Goal: Transaction & Acquisition: Purchase product/service

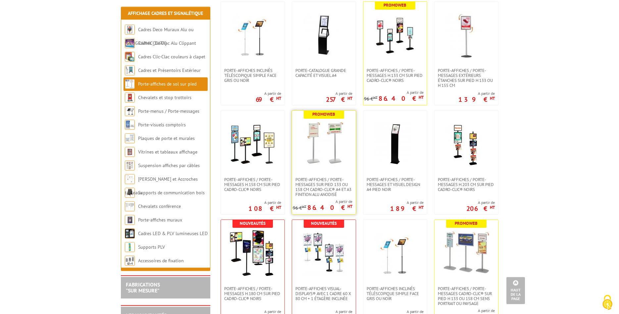
scroll to position [372, 0]
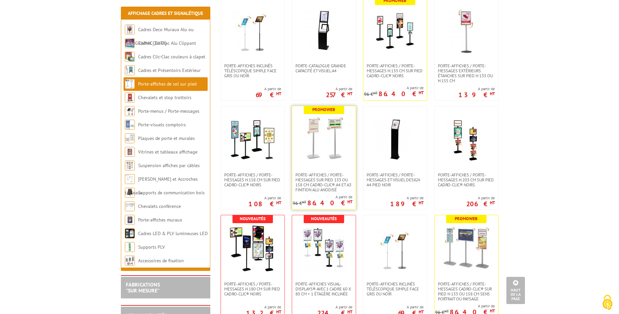
click at [327, 137] on img at bounding box center [324, 139] width 46 height 46
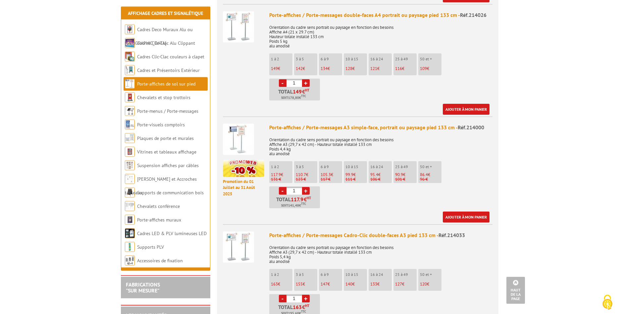
scroll to position [406, 0]
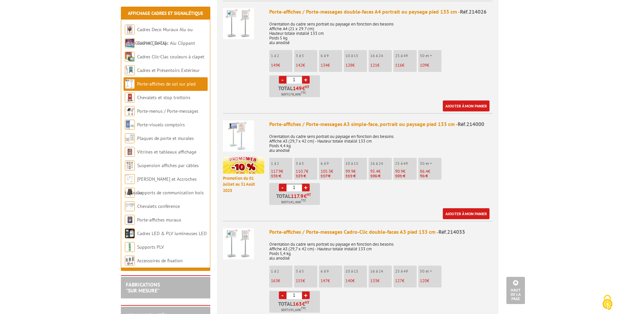
click at [241, 236] on img at bounding box center [238, 243] width 31 height 31
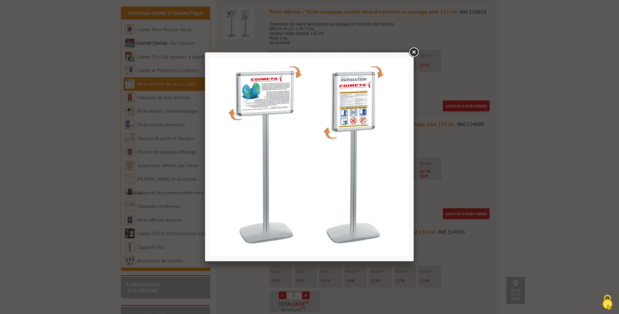
click at [416, 53] on link at bounding box center [414, 52] width 12 height 12
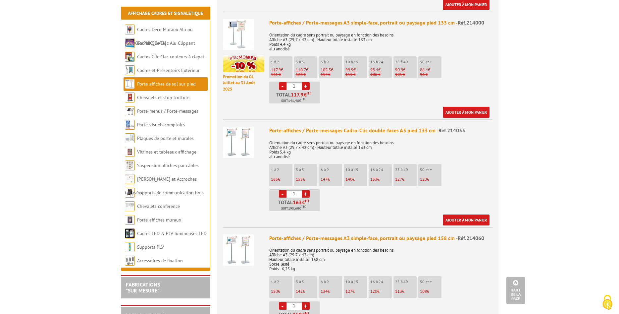
scroll to position [473, 0]
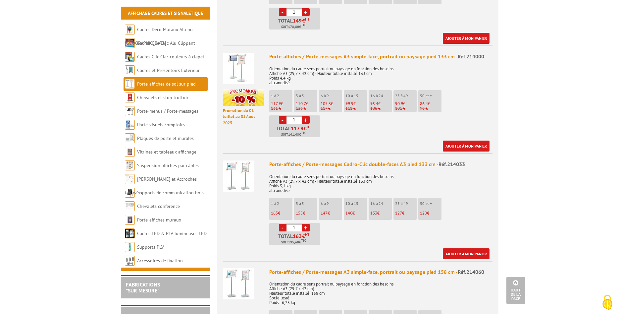
click at [244, 63] on img at bounding box center [238, 68] width 31 height 31
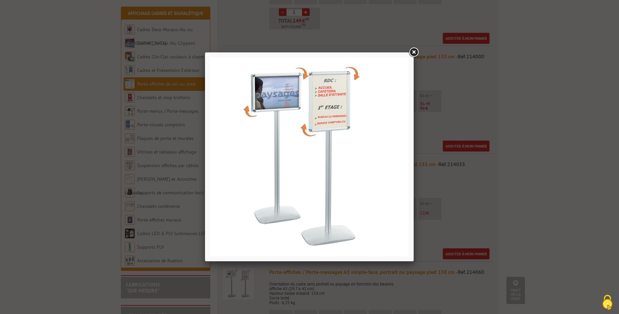
click at [414, 53] on link at bounding box center [414, 52] width 12 height 12
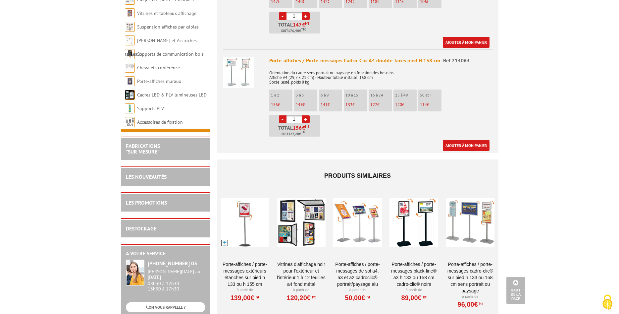
scroll to position [1014, 0]
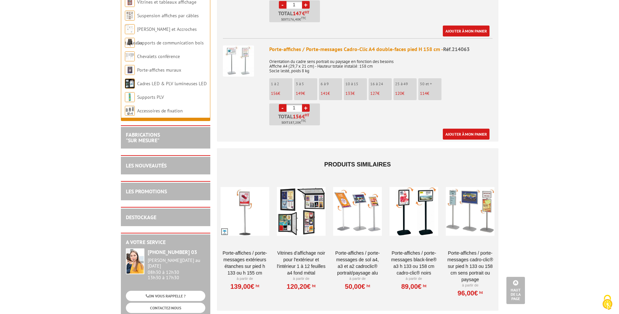
click at [350, 211] on div at bounding box center [357, 211] width 49 height 66
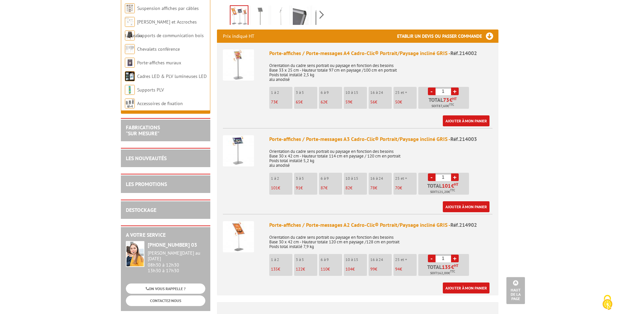
scroll to position [237, 0]
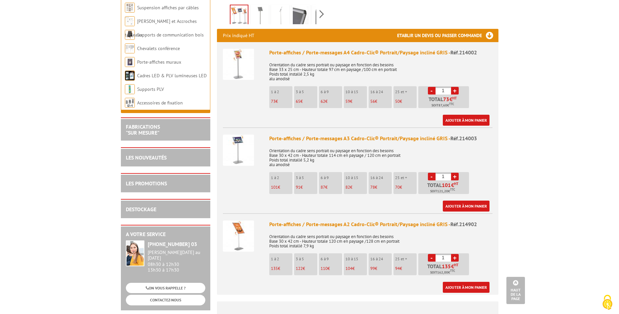
click at [237, 138] on img at bounding box center [238, 150] width 31 height 31
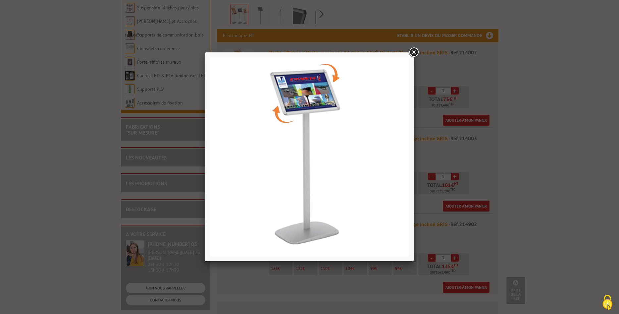
click at [416, 52] on link at bounding box center [414, 52] width 12 height 12
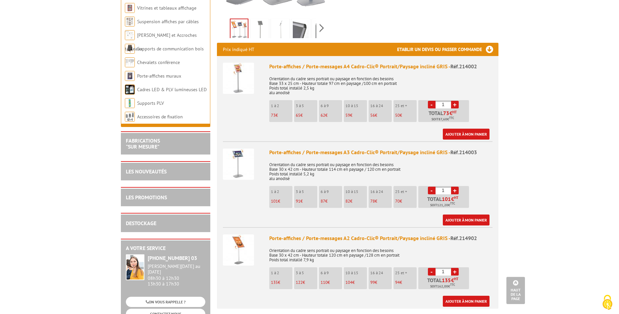
scroll to position [203, 0]
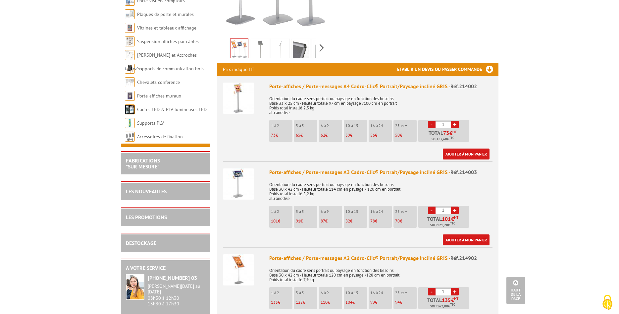
click at [247, 173] on img at bounding box center [238, 183] width 31 height 31
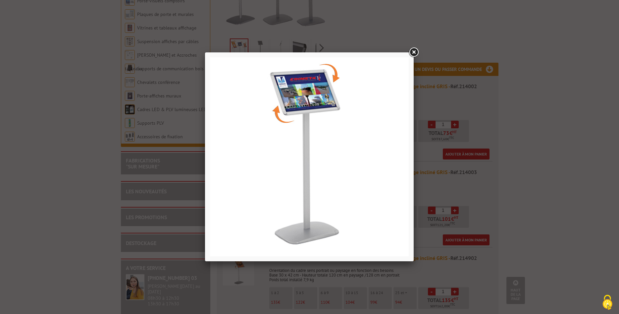
click at [412, 53] on link at bounding box center [414, 52] width 12 height 12
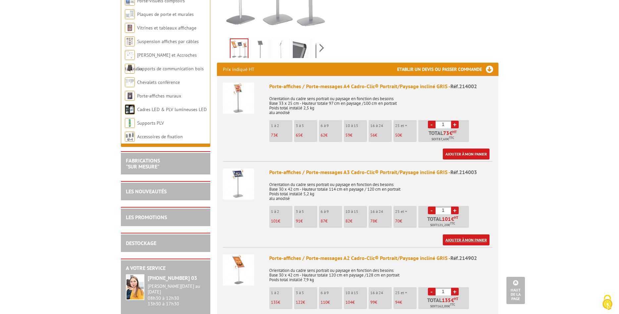
click at [467, 234] on link "Ajouter à mon panier" at bounding box center [466, 239] width 47 height 11
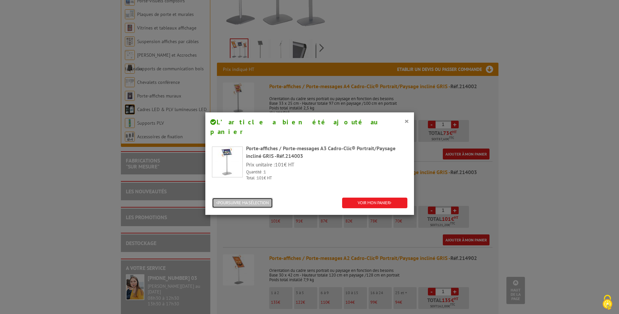
click at [254, 198] on button "POURSUIVRE MA SÉLECTION" at bounding box center [242, 203] width 61 height 11
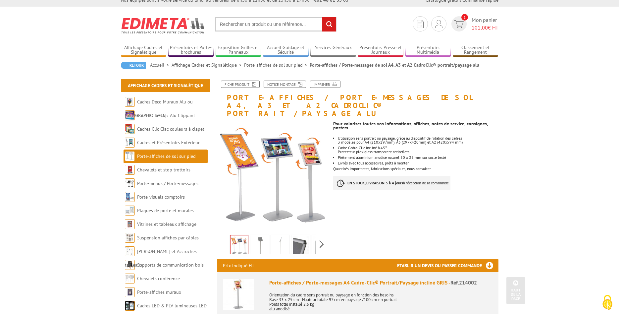
scroll to position [0, 0]
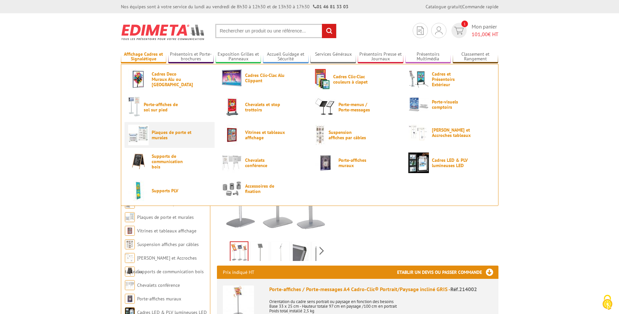
click at [160, 140] on span "Plaques de porte et murales" at bounding box center [172, 135] width 40 height 11
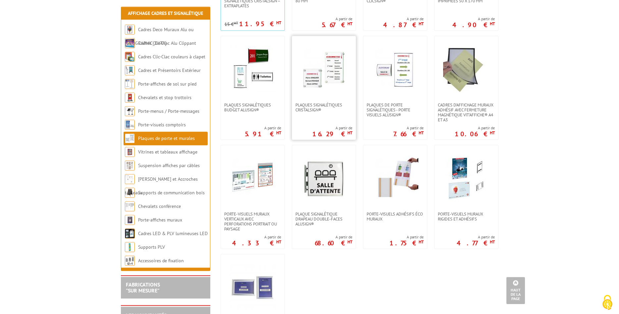
scroll to position [237, 0]
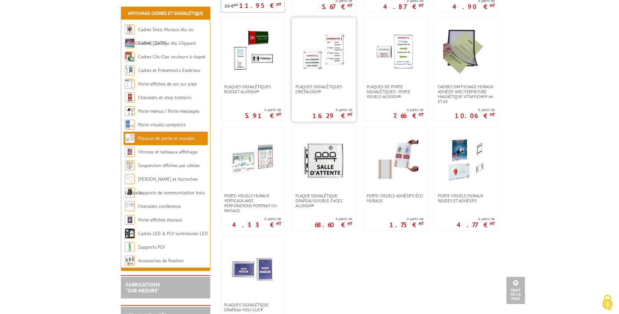
click at [317, 57] on img at bounding box center [324, 51] width 46 height 46
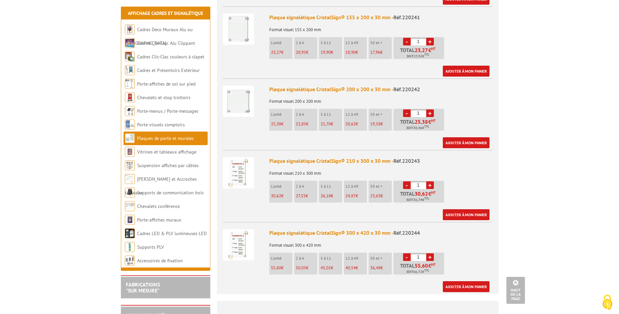
scroll to position [338, 0]
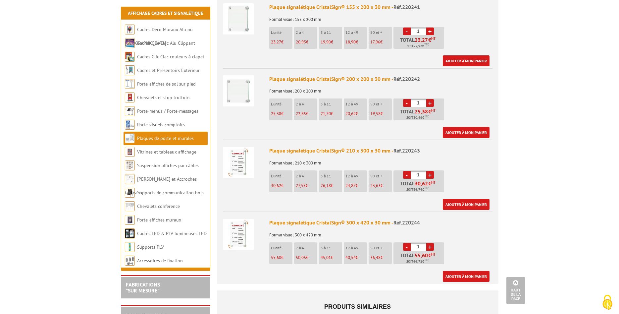
click at [240, 162] on img at bounding box center [238, 162] width 31 height 31
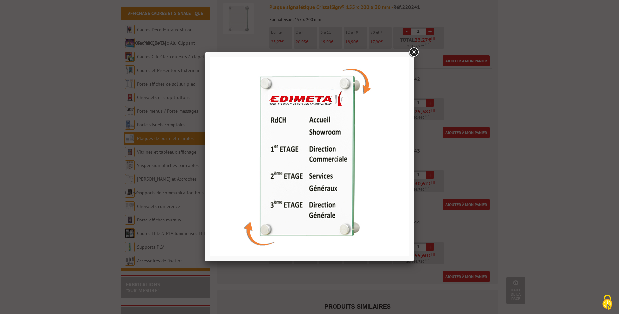
click at [415, 50] on link at bounding box center [414, 52] width 12 height 12
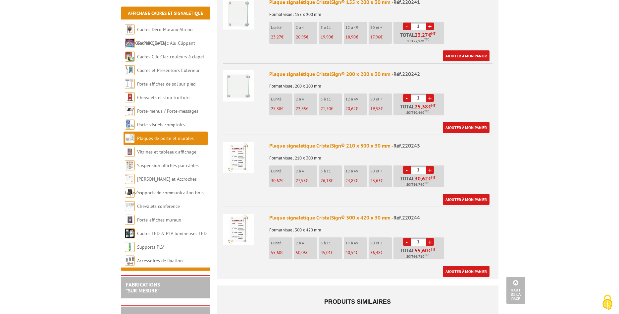
scroll to position [473, 0]
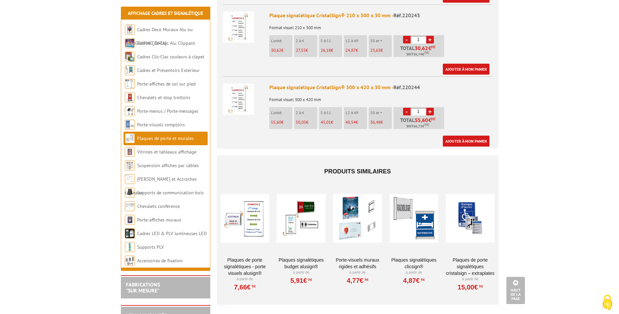
click at [254, 229] on div at bounding box center [245, 218] width 49 height 66
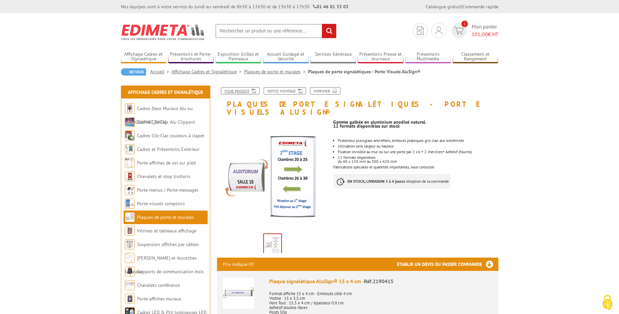
click at [245, 91] on link "Fiche produit" at bounding box center [240, 90] width 39 height 7
click at [163, 216] on link "Plaques de porte et murales" at bounding box center [165, 217] width 57 height 6
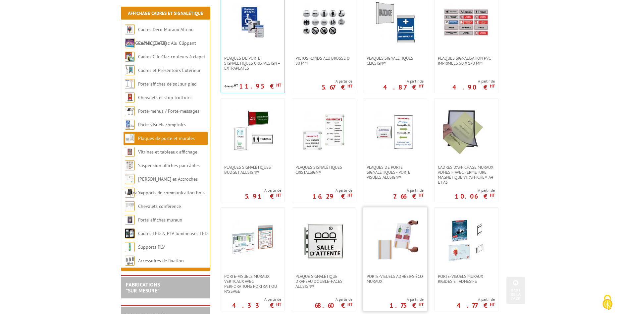
scroll to position [169, 0]
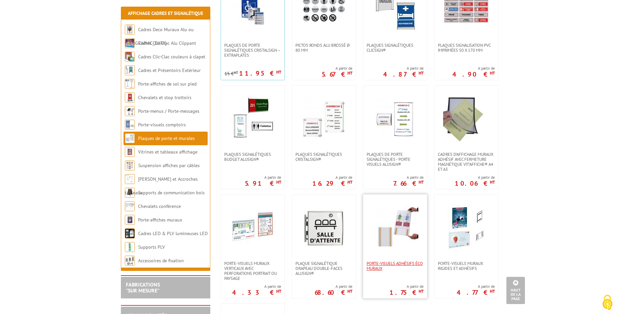
click at [383, 265] on span "Porte-visuels adhésifs éco muraux" at bounding box center [395, 266] width 57 height 10
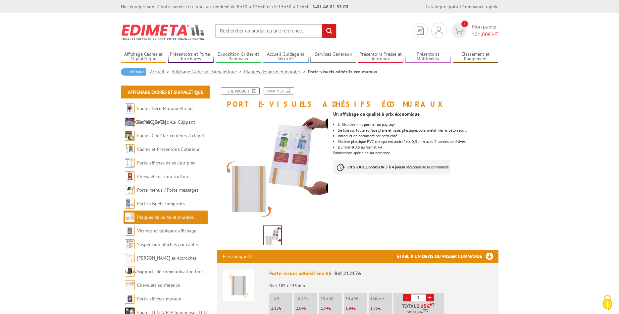
click at [156, 217] on link "Plaques de porte et murales" at bounding box center [165, 217] width 57 height 6
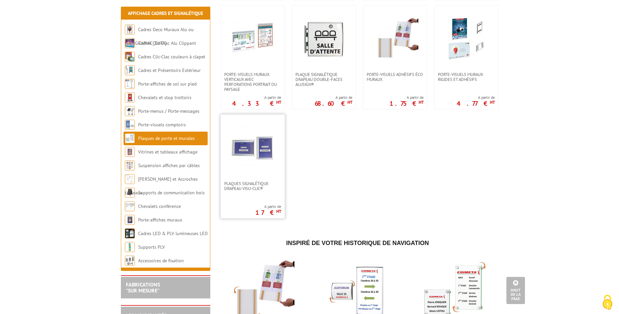
scroll to position [372, 0]
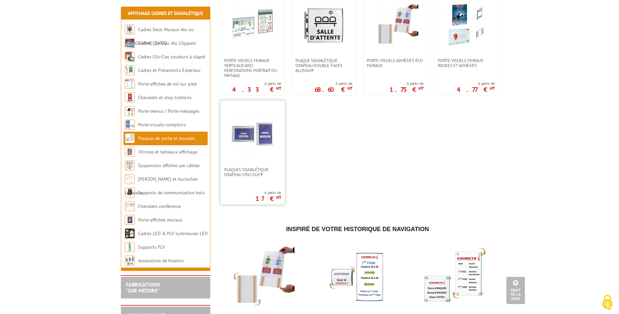
click at [254, 138] on img at bounding box center [253, 134] width 46 height 46
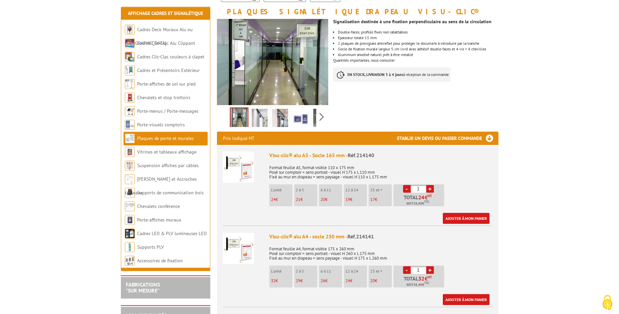
scroll to position [135, 0]
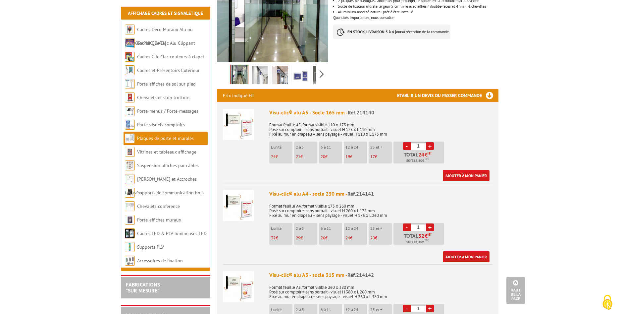
click at [246, 128] on img at bounding box center [238, 124] width 31 height 31
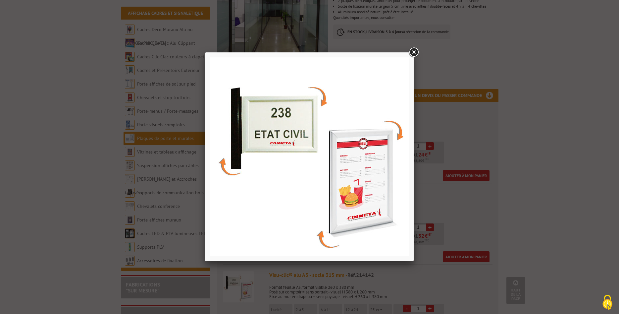
click at [413, 51] on link at bounding box center [414, 52] width 12 height 12
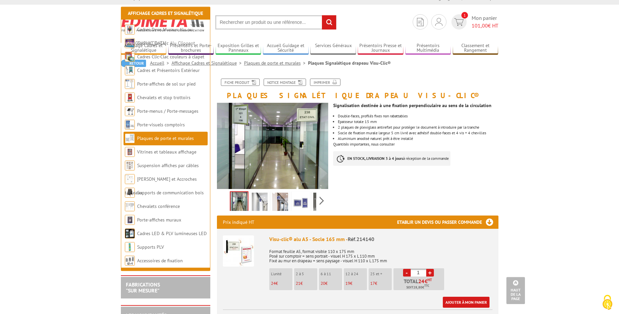
scroll to position [0, 0]
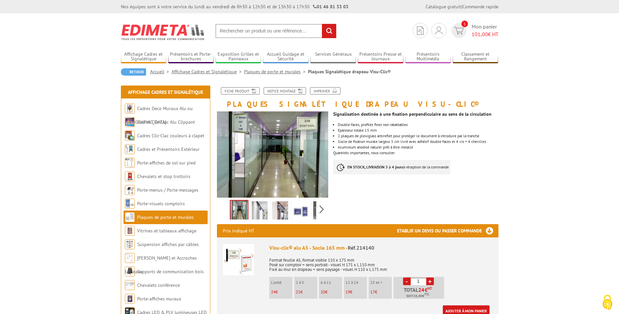
click at [179, 217] on link "Plaques de porte et murales" at bounding box center [165, 217] width 57 height 6
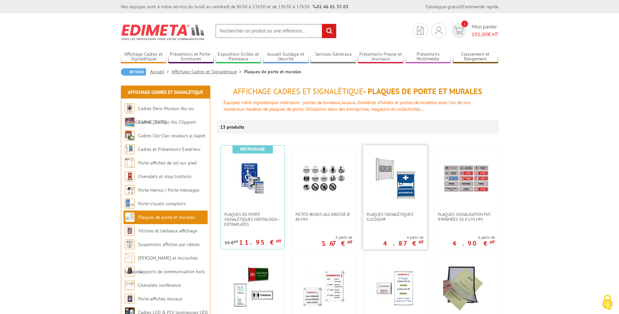
click at [382, 176] on img at bounding box center [395, 178] width 46 height 46
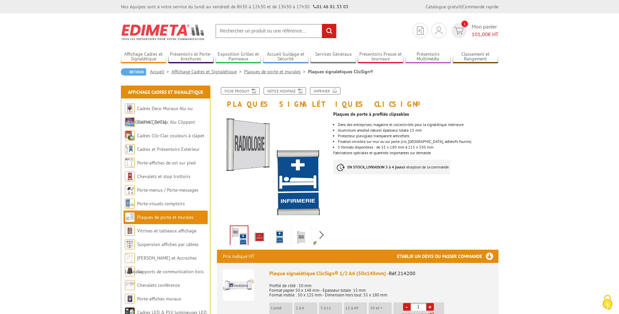
click at [259, 233] on img at bounding box center [260, 237] width 16 height 21
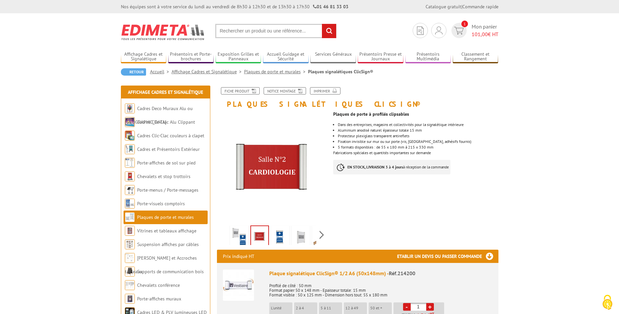
click at [284, 237] on img at bounding box center [280, 237] width 16 height 21
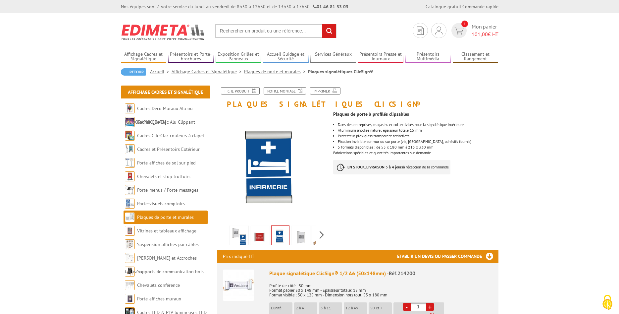
click at [302, 236] on img at bounding box center [301, 237] width 16 height 21
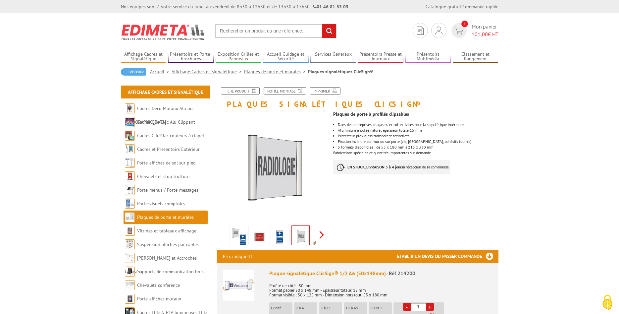
click at [323, 235] on div "Previous Next" at bounding box center [273, 234] width 112 height 23
click at [290, 238] on img at bounding box center [286, 237] width 16 height 21
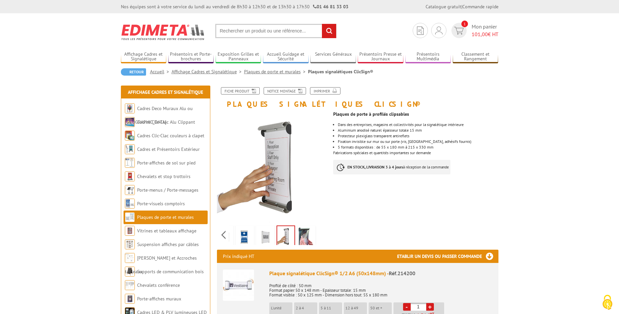
click at [304, 238] on img at bounding box center [307, 237] width 16 height 21
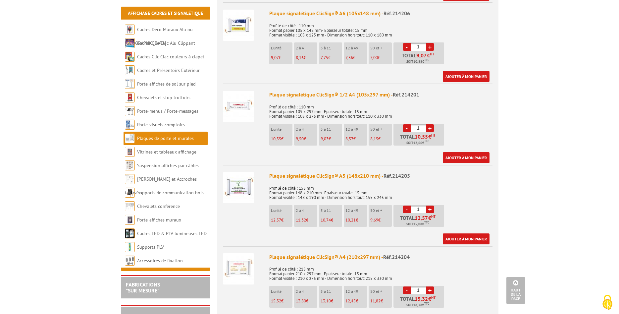
scroll to position [372, 0]
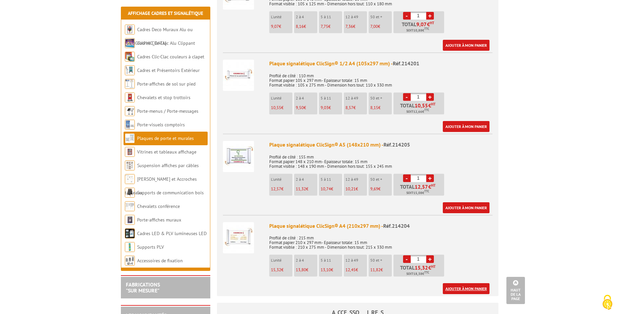
click at [471, 291] on link "Ajouter à mon panier" at bounding box center [466, 288] width 47 height 11
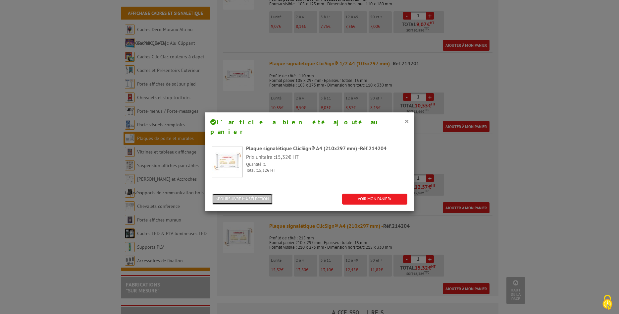
click at [256, 194] on button "POURSUIVRE MA SÉLECTION" at bounding box center [242, 199] width 61 height 11
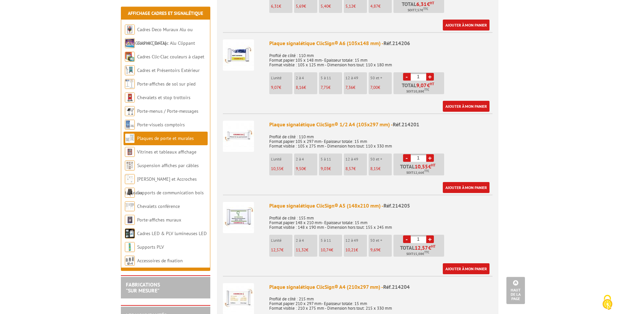
scroll to position [304, 0]
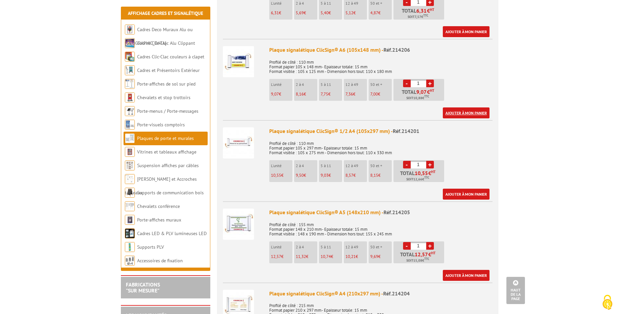
click at [470, 113] on link "Ajouter à mon panier" at bounding box center [466, 112] width 47 height 11
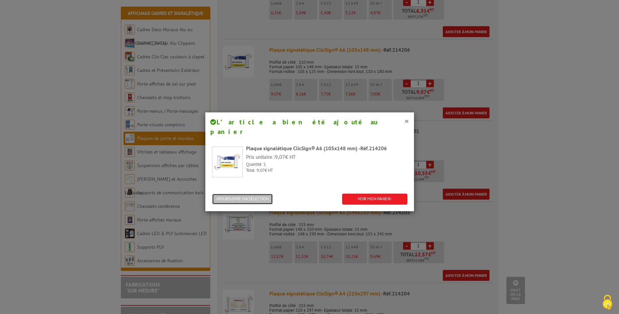
click at [249, 194] on button "POURSUIVRE MA SÉLECTION" at bounding box center [242, 199] width 61 height 11
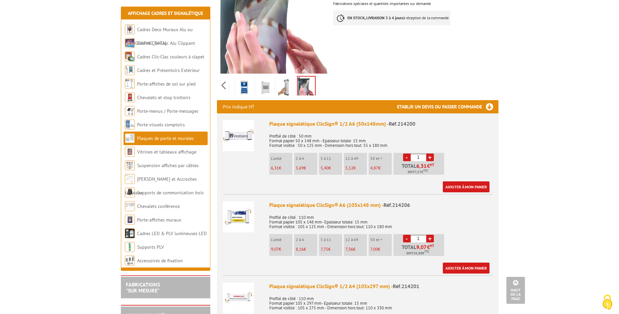
scroll to position [101, 0]
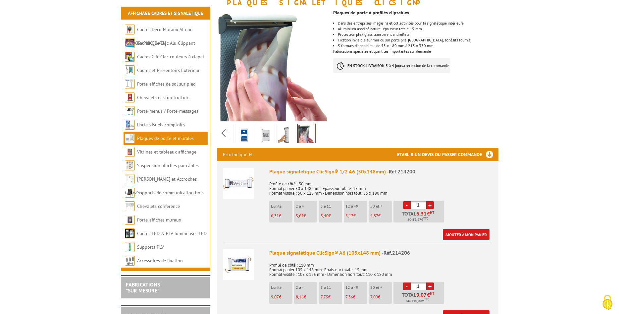
click at [175, 139] on link "Plaques de porte et murales" at bounding box center [165, 138] width 57 height 6
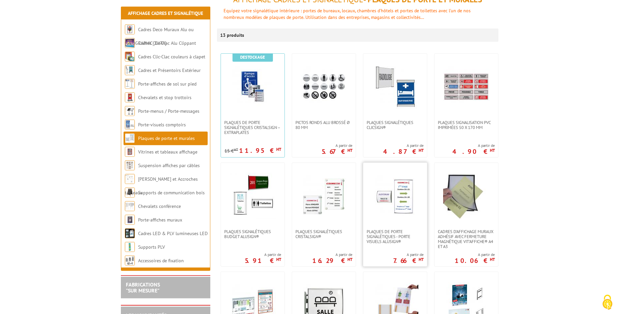
scroll to position [101, 0]
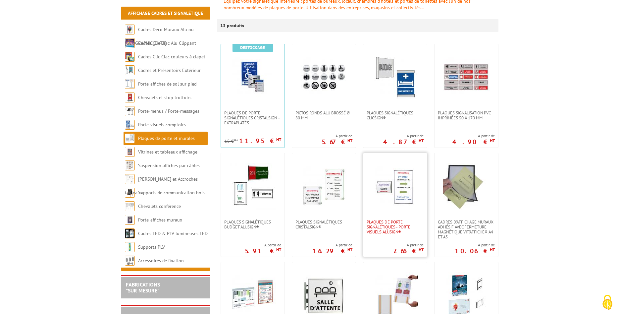
click at [395, 221] on span "Plaques de porte signalétiques - Porte Visuels AluSign®" at bounding box center [395, 226] width 57 height 15
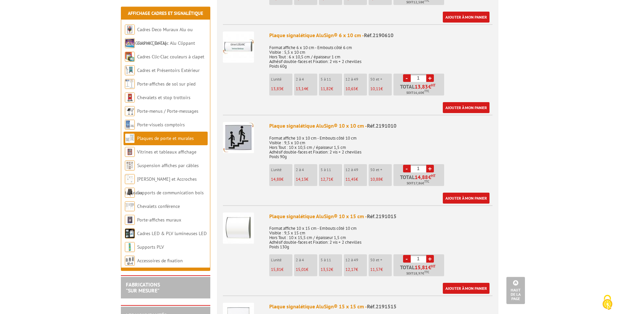
scroll to position [372, 0]
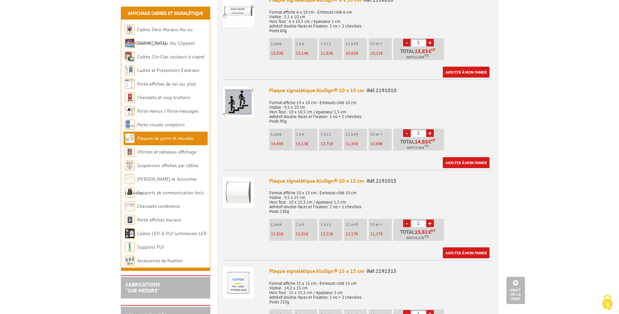
click at [241, 185] on img at bounding box center [238, 192] width 31 height 31
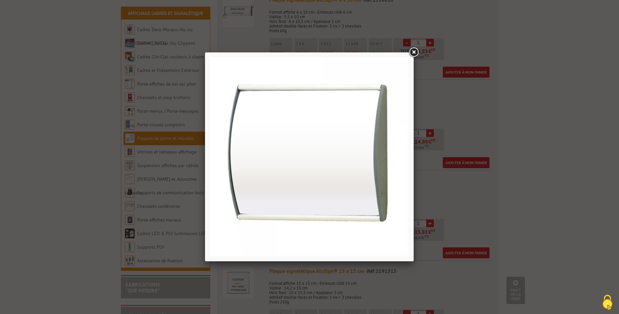
click at [415, 51] on link at bounding box center [414, 52] width 12 height 12
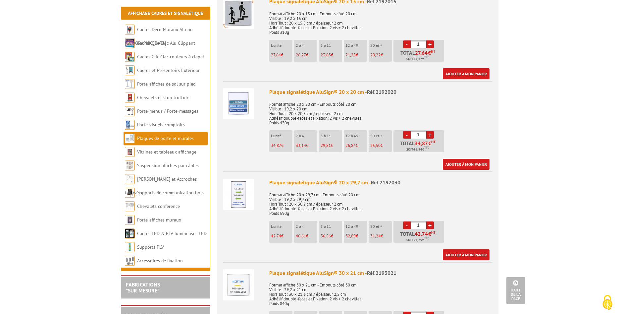
scroll to position [811, 0]
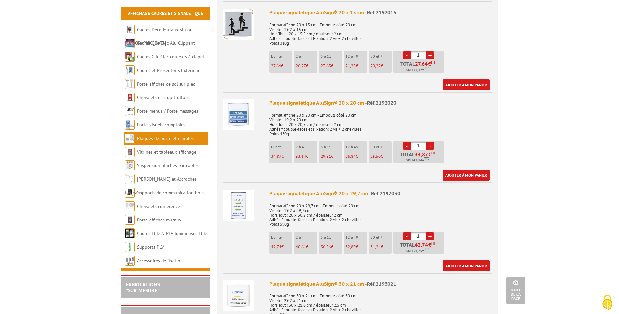
click at [239, 202] on img at bounding box center [238, 205] width 31 height 31
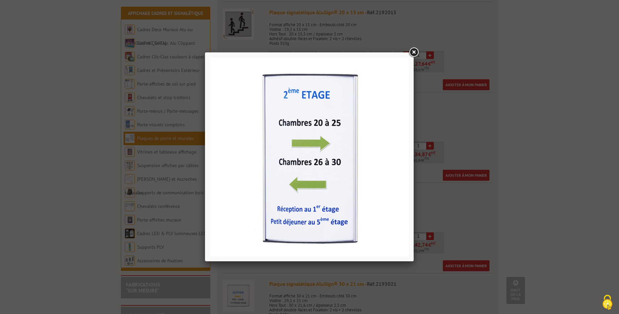
click at [416, 52] on link at bounding box center [414, 52] width 12 height 12
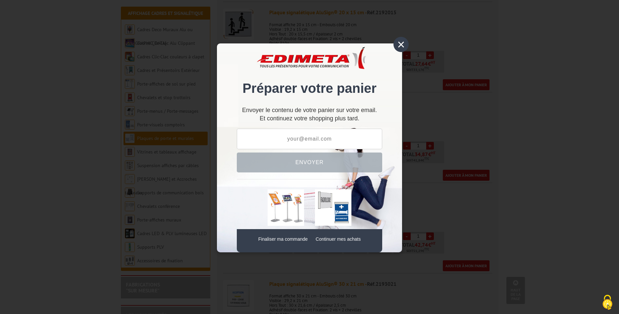
click at [401, 45] on div "×" at bounding box center [401, 44] width 15 height 15
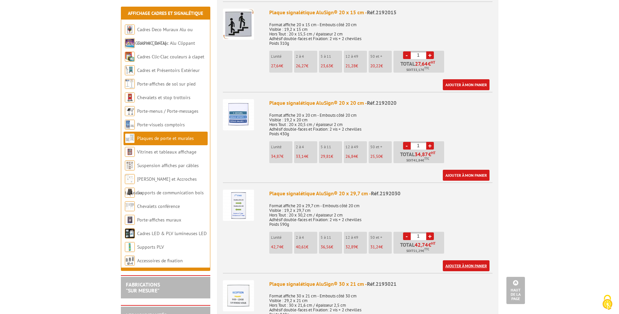
click at [471, 260] on link "Ajouter à mon panier" at bounding box center [466, 265] width 47 height 11
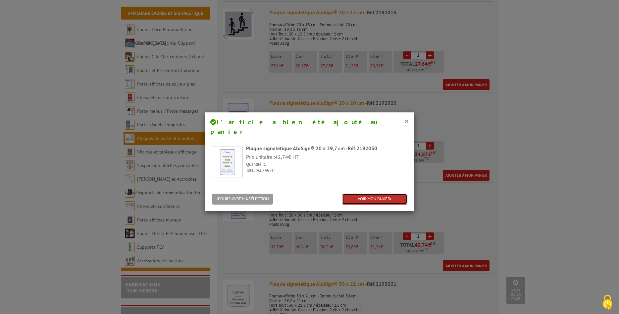
click at [380, 194] on link "VOIR MON PANIER" at bounding box center [374, 199] width 65 height 11
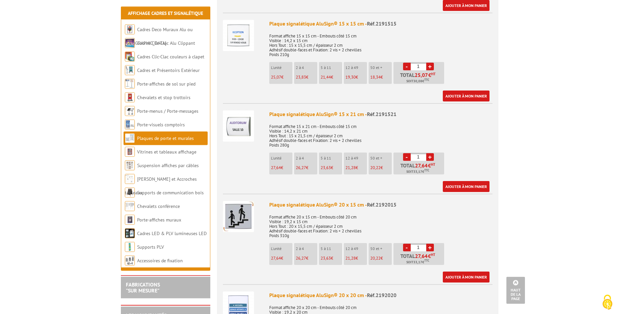
scroll to position [609, 0]
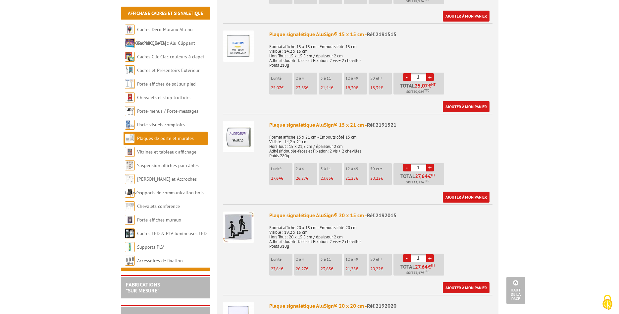
click at [465, 192] on link "Ajouter à mon panier" at bounding box center [466, 197] width 47 height 11
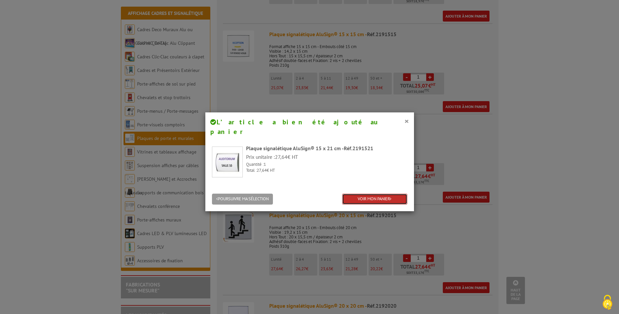
click at [367, 194] on link "VOIR MON PANIER" at bounding box center [374, 199] width 65 height 11
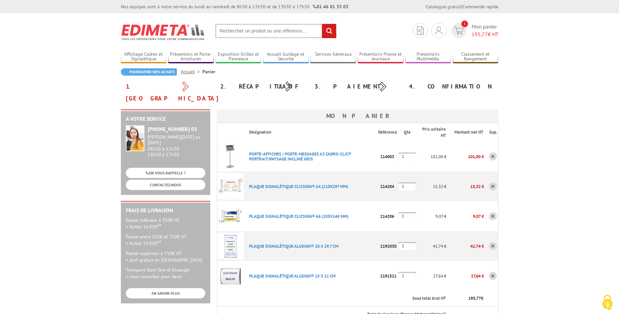
click at [407, 272] on input "1" at bounding box center [408, 276] width 18 height 8
type input "3"
click at [407, 212] on input "1" at bounding box center [408, 216] width 18 height 8
type input "3"
click at [331, 291] on th "Sous total brut HT" at bounding box center [345, 299] width 203 height 16
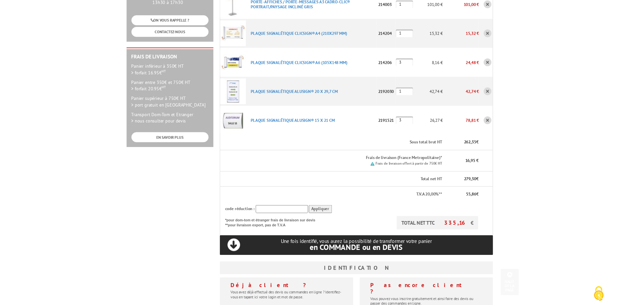
scroll to position [169, 0]
